Goal: Task Accomplishment & Management: Complete application form

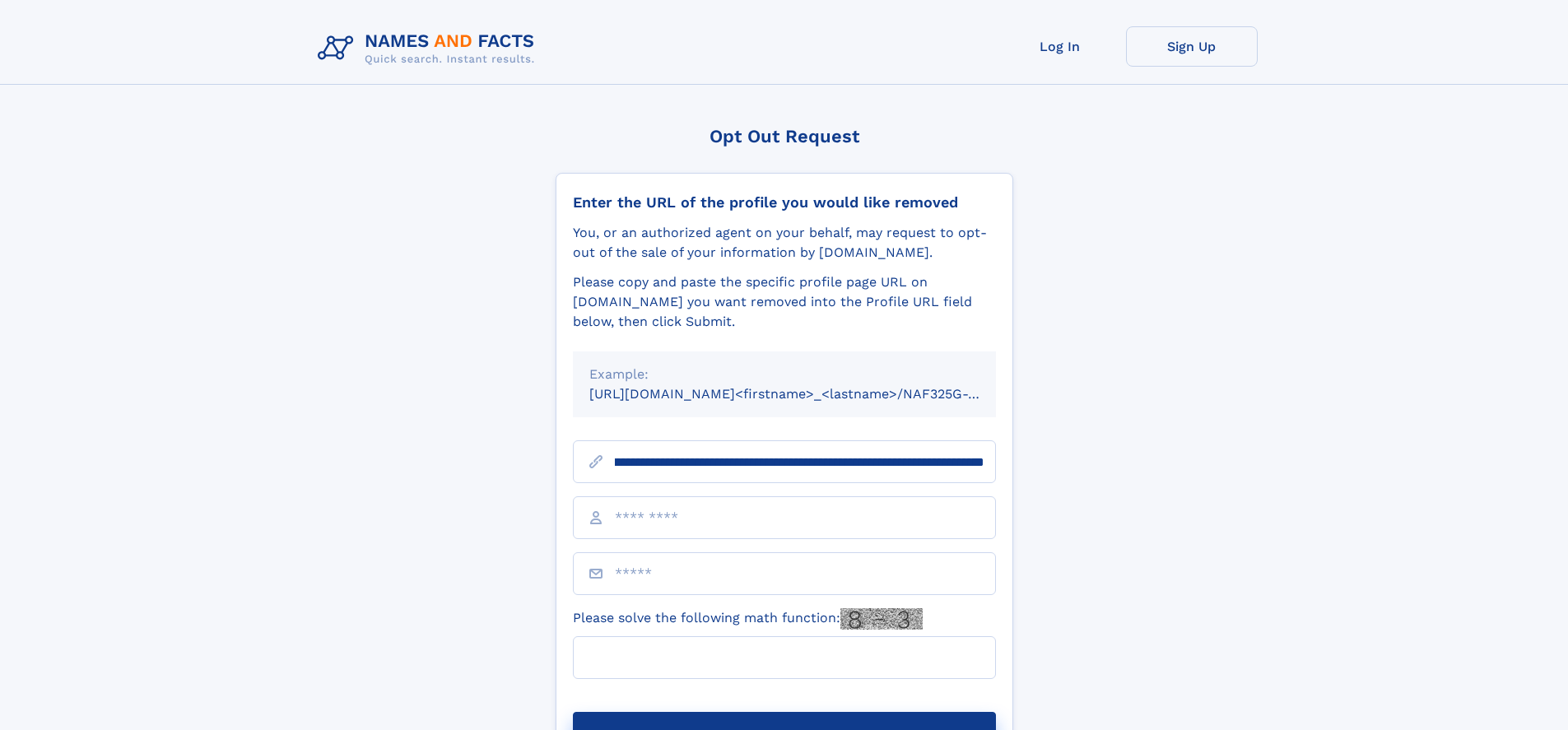
scroll to position [0, 201]
type input "**********"
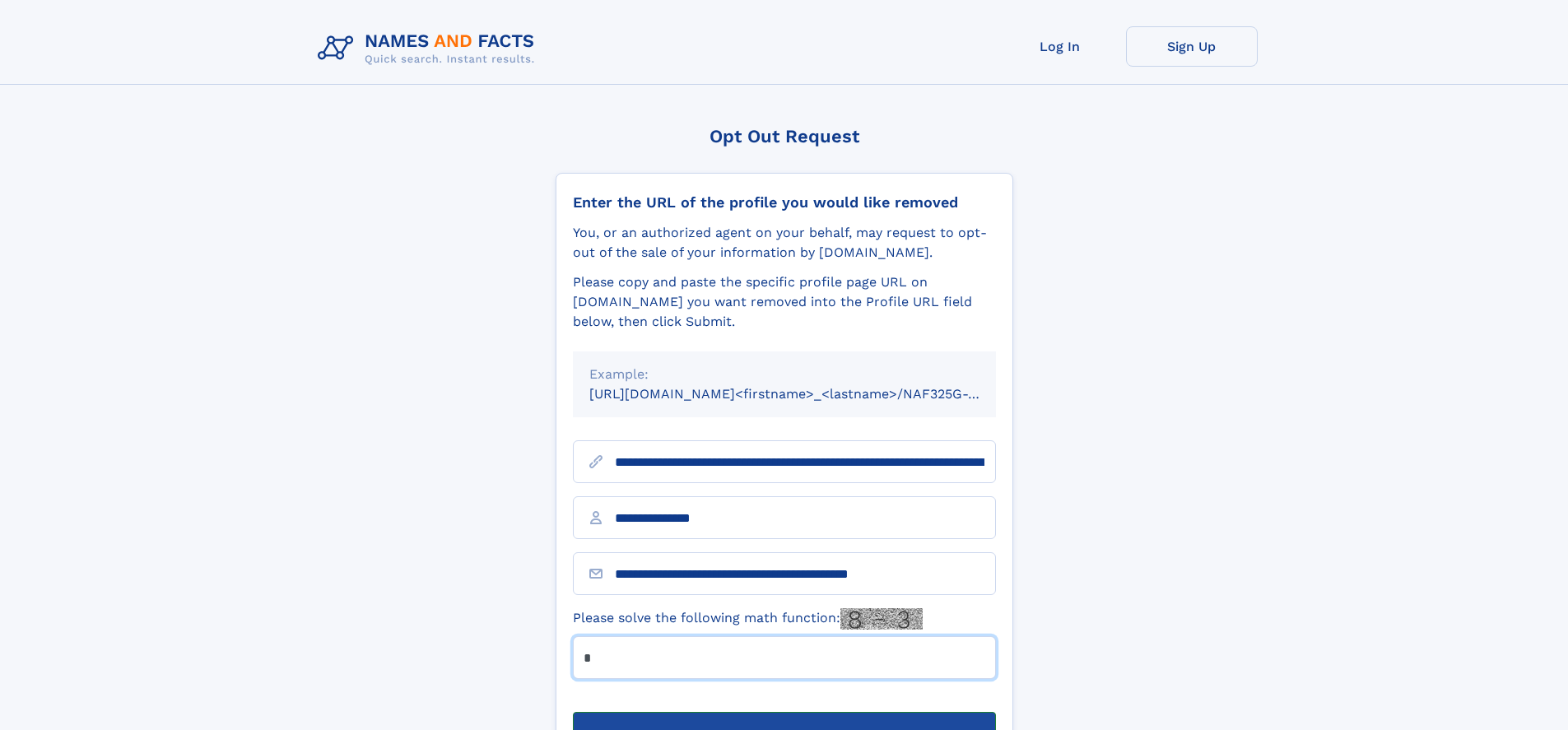
type input "*"
click at [783, 712] on button "Submit Opt Out Request" at bounding box center [784, 739] width 423 height 53
